Goal: Book appointment/travel/reservation

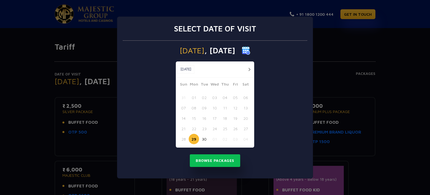
click at [250, 66] on button "button" at bounding box center [249, 69] width 7 height 7
click at [237, 127] on button "24" at bounding box center [235, 128] width 10 height 10
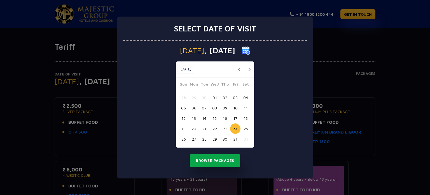
click at [233, 156] on button "Browse Packages" at bounding box center [215, 160] width 50 height 13
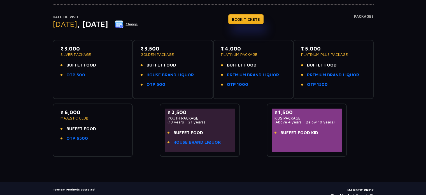
scroll to position [56, 0]
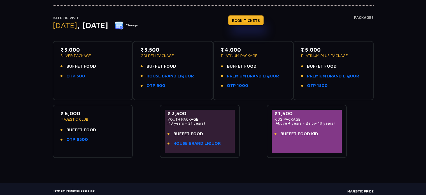
click at [244, 58] on div "₹ 4,000 PLATINUM PACKAGE BUFFET FOOD PREMIUM BRAND LIQUOR OTP 1000" at bounding box center [253, 69] width 65 height 46
click at [242, 85] on link "OTP 1000" at bounding box center [237, 85] width 21 height 6
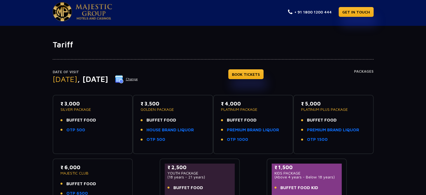
scroll to position [0, 0]
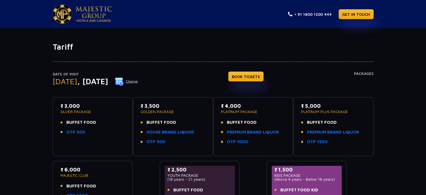
click at [138, 80] on button "Change" at bounding box center [126, 81] width 23 height 9
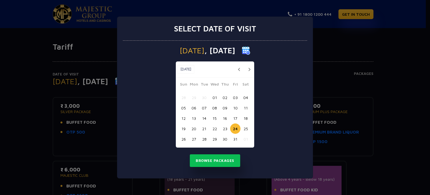
click at [217, 128] on button "22" at bounding box center [214, 128] width 10 height 10
click at [221, 161] on button "Browse Packages" at bounding box center [215, 160] width 50 height 13
